Goal: Find specific page/section: Find specific page/section

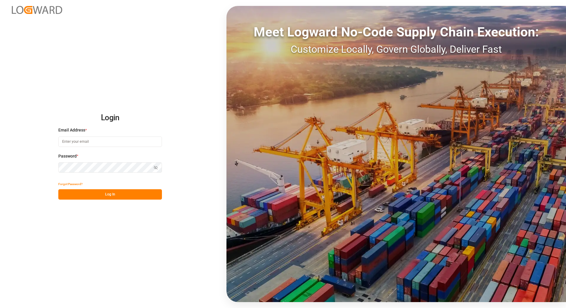
type input "[PERSON_NAME][EMAIL_ADDRESS][PERSON_NAME][DOMAIN_NAME]"
click at [126, 192] on button "Log In" at bounding box center [110, 194] width 104 height 10
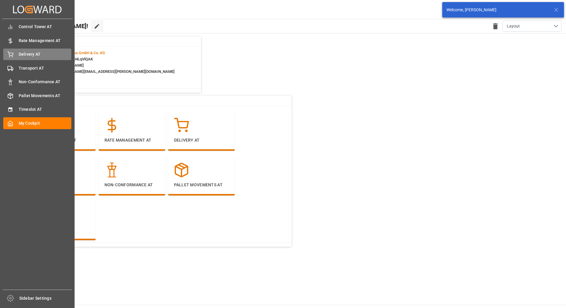
click at [27, 57] on span "Delivery AT" at bounding box center [45, 54] width 53 height 6
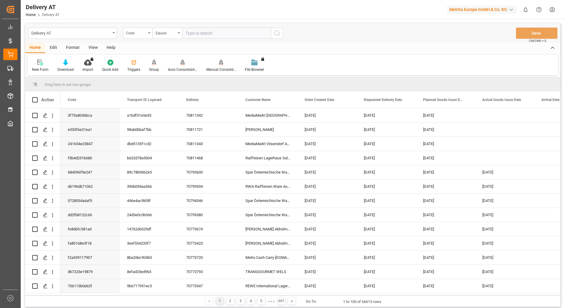
click at [154, 67] on div "Group" at bounding box center [154, 69] width 10 height 5
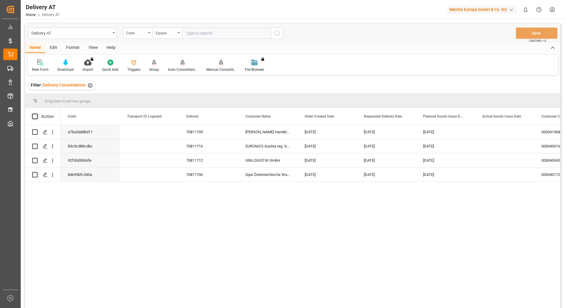
click at [33, 117] on span at bounding box center [34, 116] width 5 height 5
click at [37, 114] on input "checkbox" at bounding box center [37, 114] width 0 height 0
checkbox input "true"
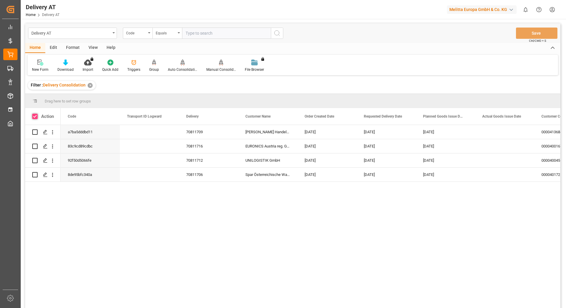
checkbox input "true"
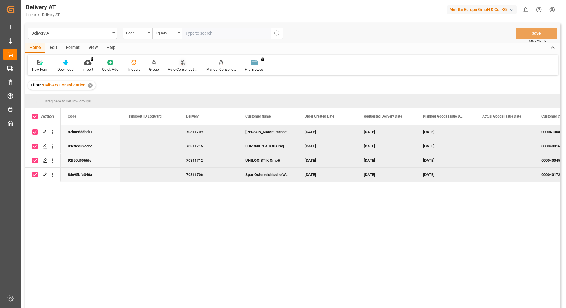
click at [185, 66] on div "Auto Consolidation" at bounding box center [182, 65] width 38 height 13
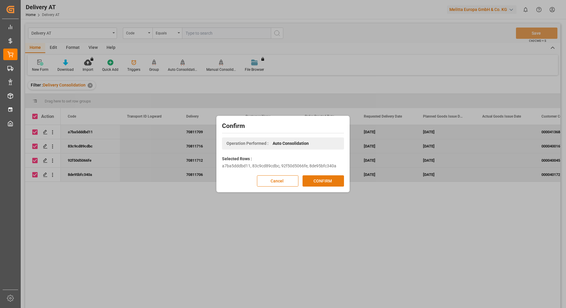
click at [316, 180] on button "CONFIRM" at bounding box center [322, 180] width 41 height 11
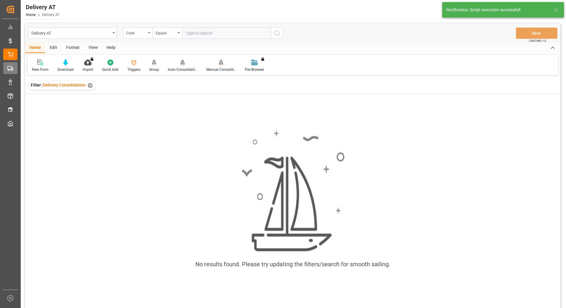
click at [18, 68] on div "Created by potrace 1.15, written by [PERSON_NAME] [DATE]-[DATE] Created by potr…" at bounding box center [10, 152] width 21 height 304
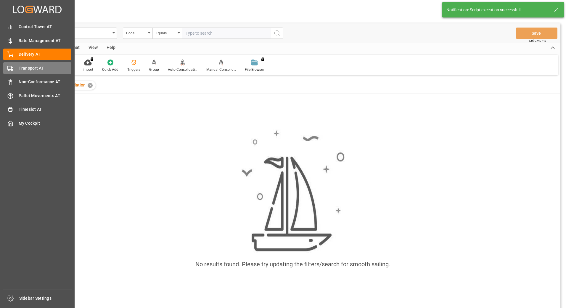
click at [20, 67] on span "Transport AT" at bounding box center [45, 68] width 53 height 6
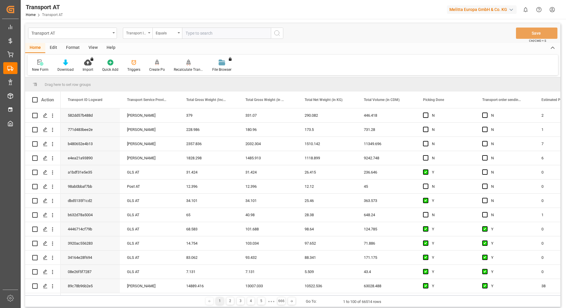
click at [147, 32] on div "Transport ID Logward" at bounding box center [138, 33] width 30 height 11
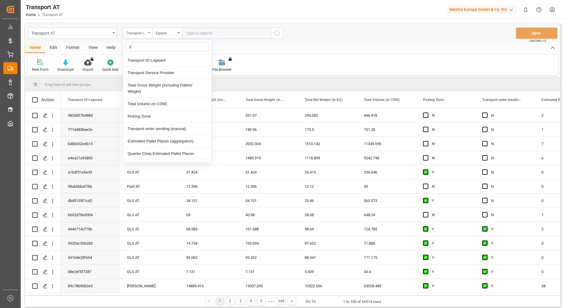
type input "do"
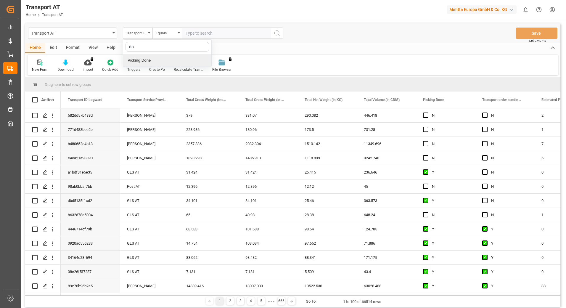
click at [161, 59] on div "Picking Done" at bounding box center [167, 60] width 88 height 12
click at [202, 37] on input "text" at bounding box center [226, 33] width 89 height 11
type input "Y"
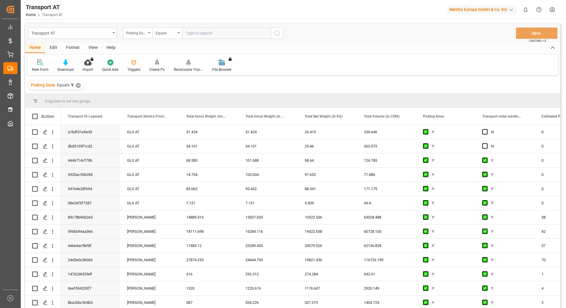
click at [150, 34] on div "Picking Done" at bounding box center [138, 33] width 30 height 11
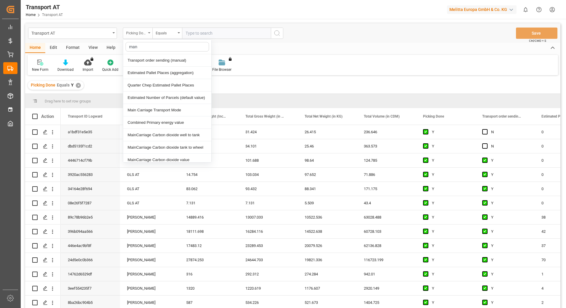
type input "manu"
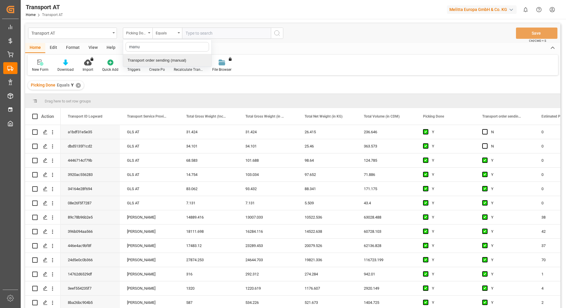
click at [158, 60] on div "Transport order sending (manual)" at bounding box center [167, 60] width 88 height 12
click at [225, 36] on input "text" at bounding box center [226, 33] width 89 height 11
type input "N"
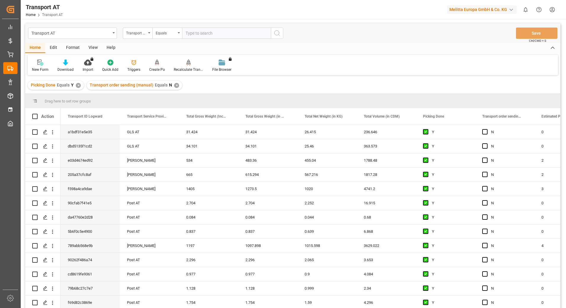
click at [149, 34] on div "Transport order sending (manual)" at bounding box center [138, 33] width 30 height 11
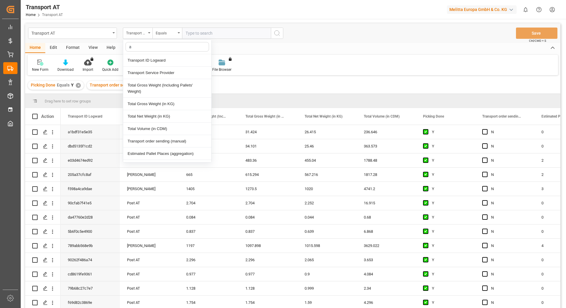
type input "ag"
click at [151, 74] on div "Actual Pallet Places (aggregation)" at bounding box center [167, 73] width 88 height 12
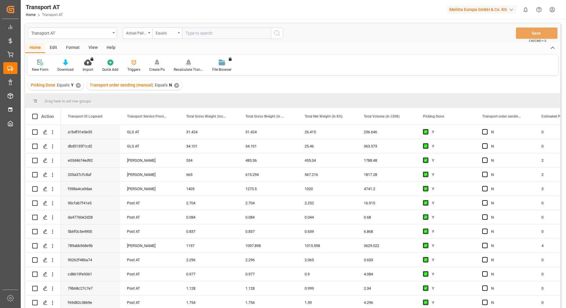
click at [173, 36] on div "Equals" at bounding box center [167, 33] width 30 height 11
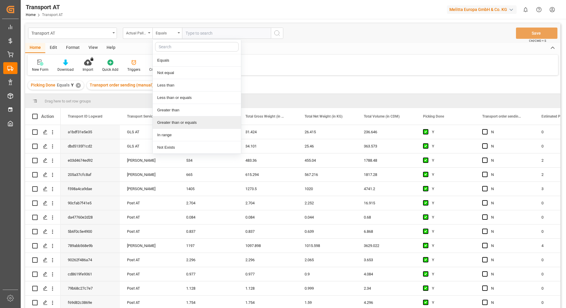
click at [178, 124] on div "Greater than or equals" at bounding box center [197, 122] width 88 height 12
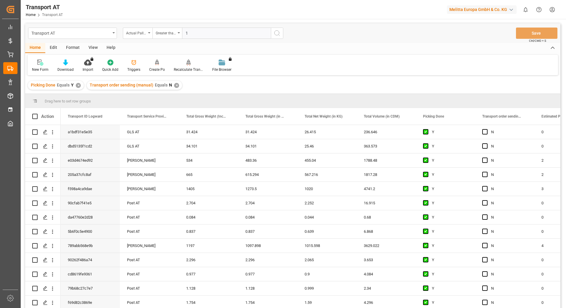
type input "1"
click at [275, 32] on icon "search button" at bounding box center [276, 33] width 7 height 7
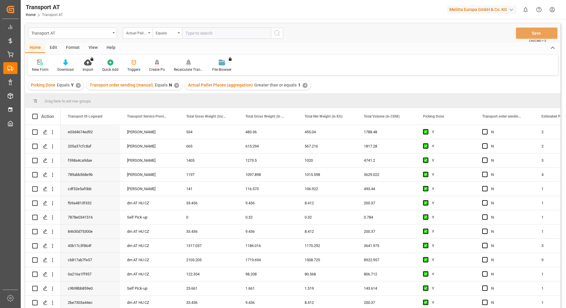
click at [94, 47] on div "View" at bounding box center [93, 48] width 18 height 10
click at [37, 67] on div "Default" at bounding box center [38, 69] width 12 height 5
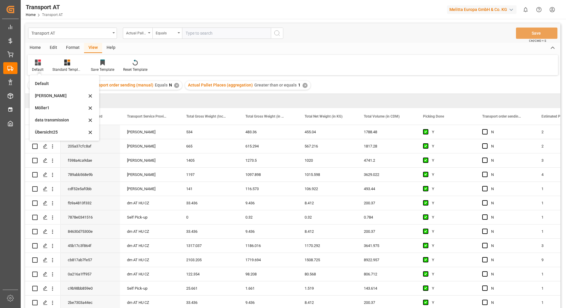
click at [50, 122] on div "data transmission" at bounding box center [61, 120] width 52 height 6
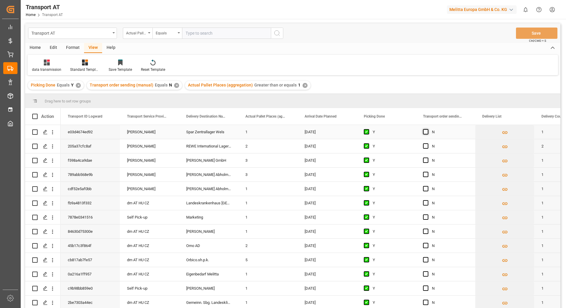
click at [425, 131] on span "Press SPACE to select this row." at bounding box center [425, 131] width 5 height 5
click at [427, 129] on input "Press SPACE to select this row." at bounding box center [427, 129] width 0 height 0
click at [425, 145] on span "Press SPACE to select this row." at bounding box center [425, 145] width 5 height 5
click at [427, 143] on input "Press SPACE to select this row." at bounding box center [427, 143] width 0 height 0
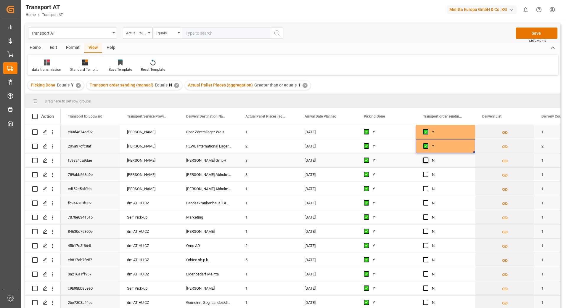
click at [424, 159] on span "Press SPACE to select this row." at bounding box center [425, 159] width 5 height 5
click at [427, 157] on input "Press SPACE to select this row." at bounding box center [427, 157] width 0 height 0
click at [427, 174] on span "Press SPACE to select this row." at bounding box center [425, 174] width 5 height 5
click at [427, 172] on input "Press SPACE to select this row." at bounding box center [427, 172] width 0 height 0
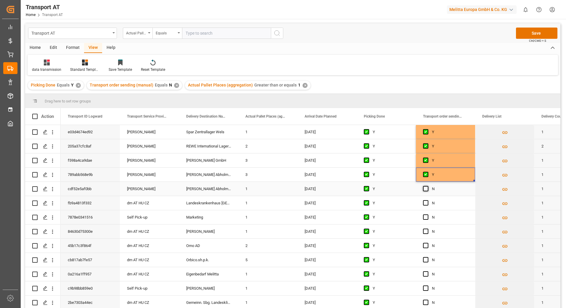
click at [425, 190] on span "Press SPACE to select this row." at bounding box center [425, 188] width 5 height 5
click at [427, 186] on input "Press SPACE to select this row." at bounding box center [427, 186] width 0 height 0
click at [532, 34] on button "Save" at bounding box center [536, 33] width 41 height 11
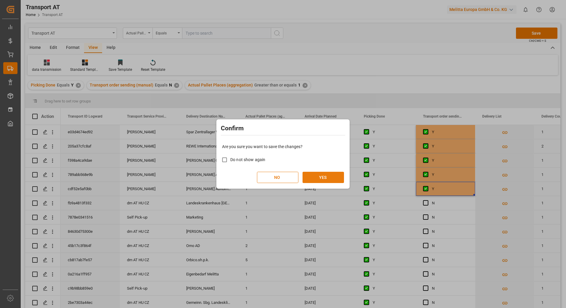
click at [321, 181] on button "YES" at bounding box center [322, 177] width 41 height 11
